Goal: Check status: Check status

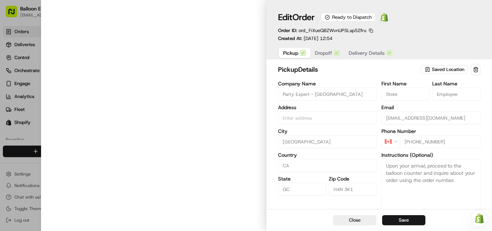
type input "[STREET_ADDRESS]"
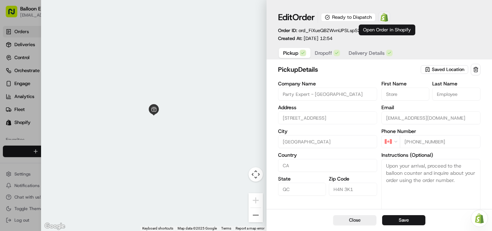
click at [385, 18] on img at bounding box center [384, 17] width 9 height 9
click at [439, 39] on div "Edit Order Ready to Dispatch Open Order in Shopify Order ID: ord_ZpkTbs5wYtHVVU…" at bounding box center [379, 27] width 202 height 30
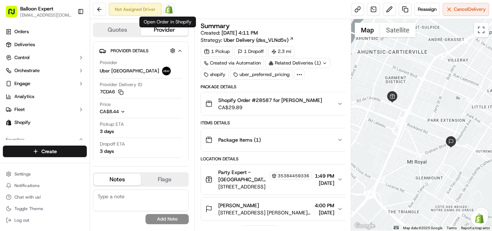
click at [169, 8] on img at bounding box center [169, 9] width 9 height 9
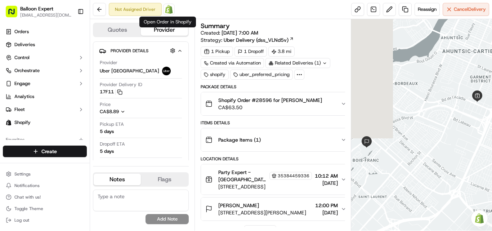
click at [166, 10] on img at bounding box center [169, 9] width 9 height 9
